Goal: Navigation & Orientation: Go to known website

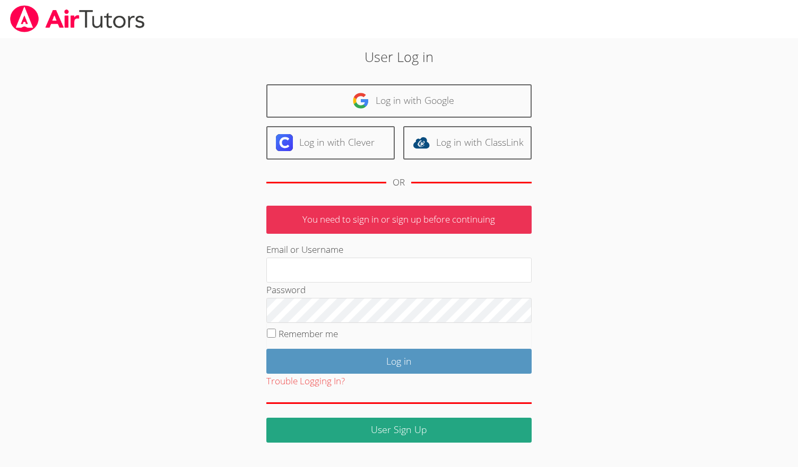
click at [325, 329] on label "Remember me" at bounding box center [308, 334] width 59 height 12
click at [276, 329] on input "Remember me" at bounding box center [271, 333] width 9 height 9
checkbox input "true"
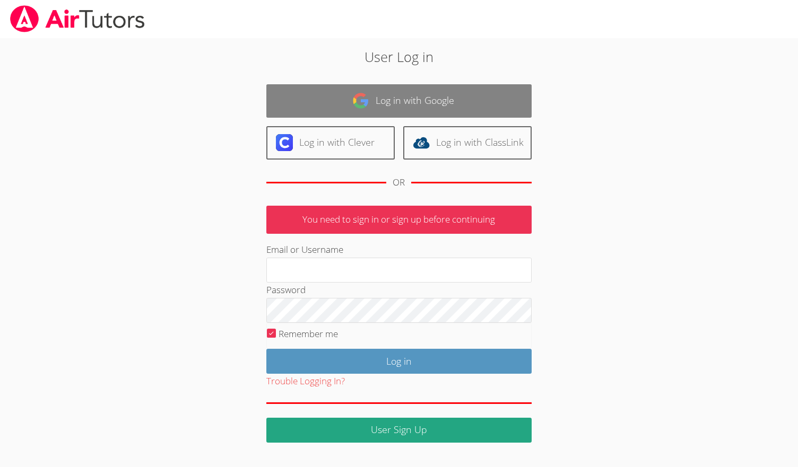
click at [375, 109] on link "Log in with Google" at bounding box center [398, 100] width 265 height 33
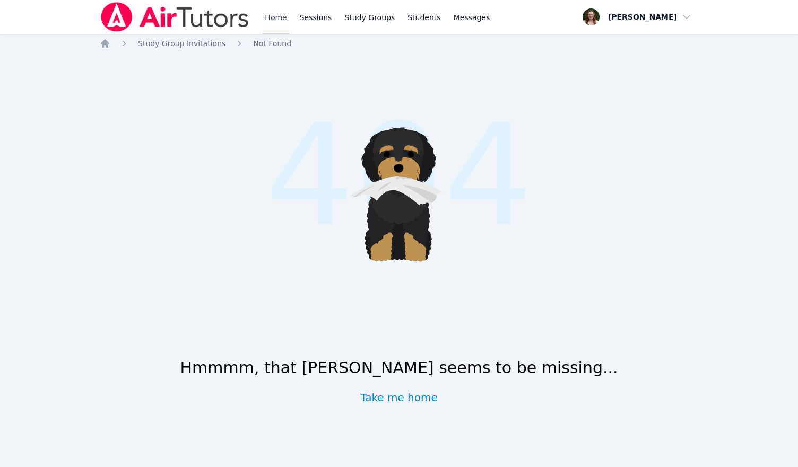
click at [275, 14] on link "Home" at bounding box center [276, 17] width 26 height 34
